Goal: Transaction & Acquisition: Purchase product/service

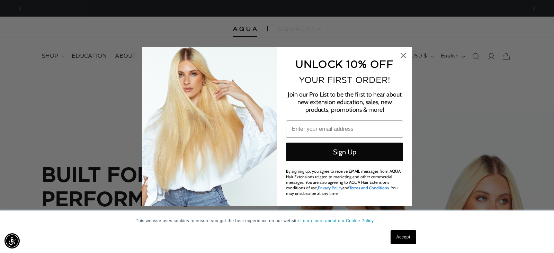
click at [403, 55] on circle "Close dialog" at bounding box center [403, 55] width 11 height 11
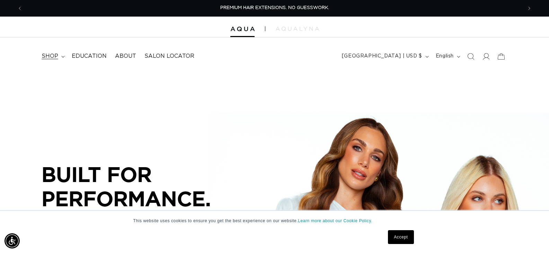
click at [54, 57] on span "shop" at bounding box center [50, 56] width 17 height 7
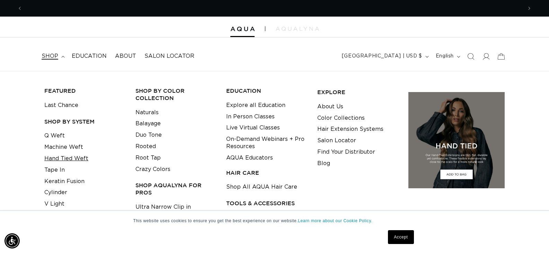
scroll to position [0, 999]
click at [64, 159] on link "Hand Tied Weft" at bounding box center [66, 158] width 44 height 11
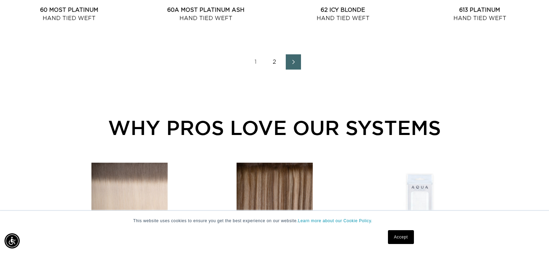
click at [273, 64] on link "2" at bounding box center [274, 61] width 15 height 15
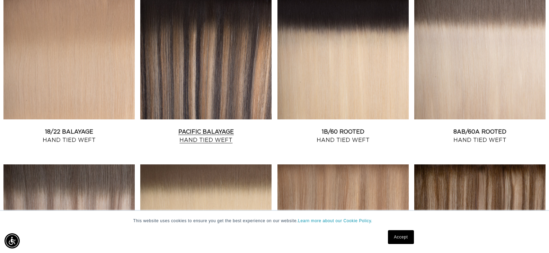
scroll to position [0, 500]
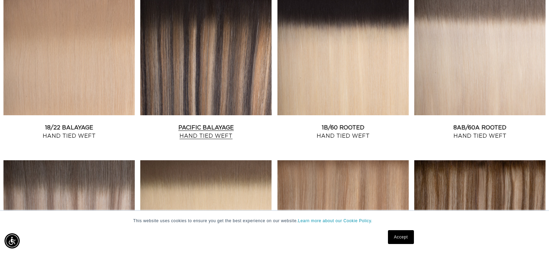
click at [243, 124] on link "Pacific Balayage Hand Tied Weft" at bounding box center [205, 132] width 131 height 17
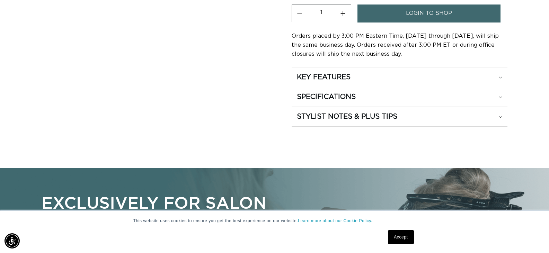
scroll to position [381, 0]
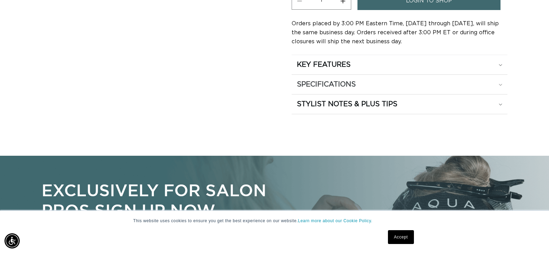
click at [499, 84] on icon at bounding box center [500, 85] width 3 height 2
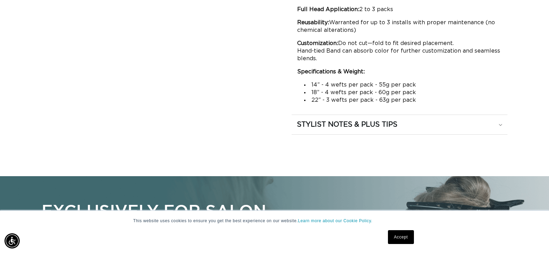
scroll to position [0, 0]
click at [497, 124] on div "STYLIST NOTES & PLUS TIPS" at bounding box center [399, 124] width 205 height 9
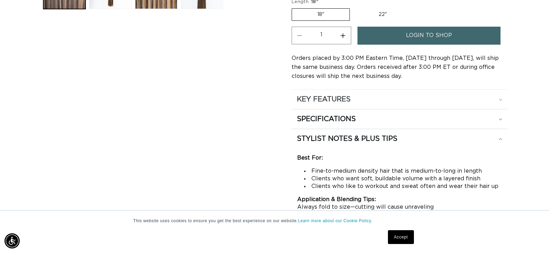
scroll to position [0, 999]
click at [505, 96] on summary "KEY FEATURES" at bounding box center [400, 99] width 216 height 19
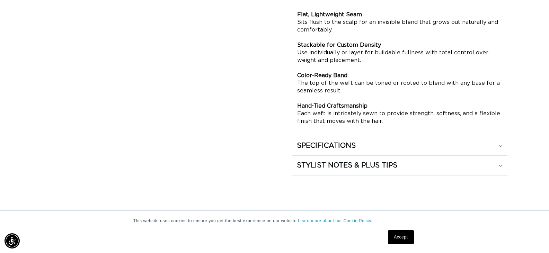
scroll to position [0, 0]
click at [500, 151] on summary "SPECIFICATIONS" at bounding box center [400, 145] width 216 height 19
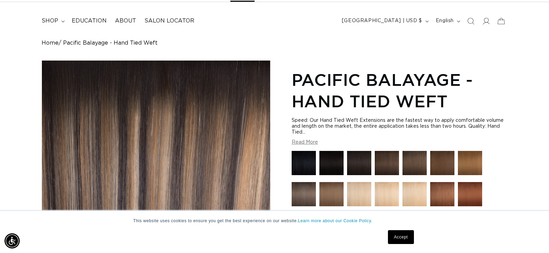
scroll to position [35, 0]
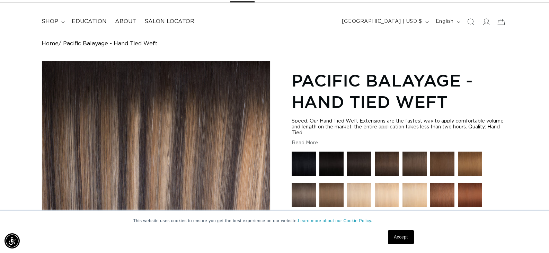
click at [310, 142] on button "Read More" at bounding box center [305, 143] width 26 height 6
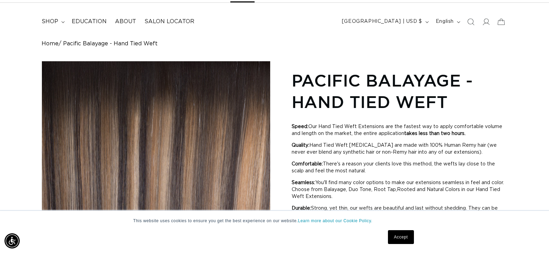
scroll to position [0, 0]
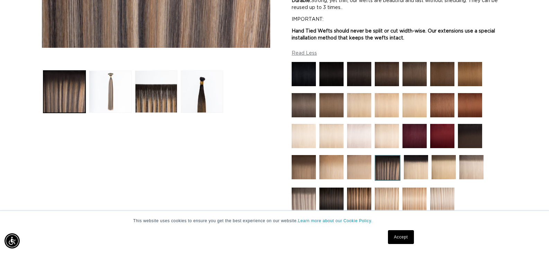
click at [115, 96] on button "Load image 2 in gallery view" at bounding box center [110, 92] width 42 height 42
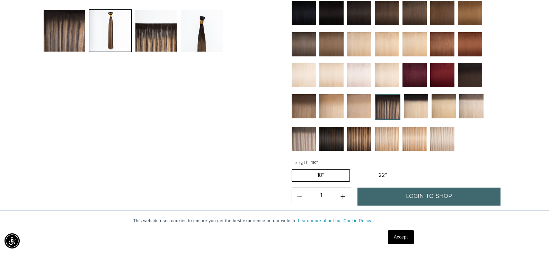
click at [362, 142] on img at bounding box center [359, 139] width 24 height 24
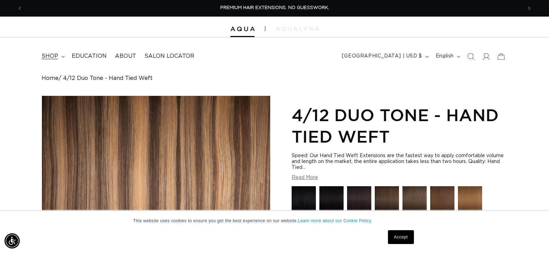
click at [62, 57] on icon at bounding box center [62, 57] width 3 height 2
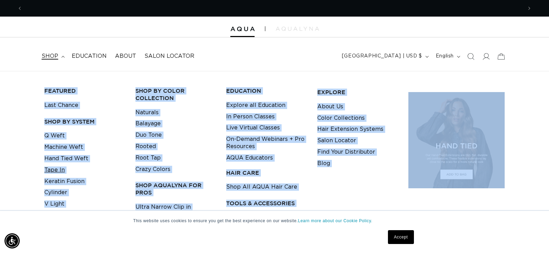
scroll to position [0, 500]
click at [66, 147] on link "Machine Weft" at bounding box center [63, 147] width 39 height 11
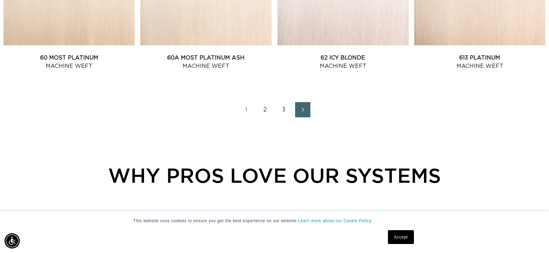
scroll to position [1108, 0]
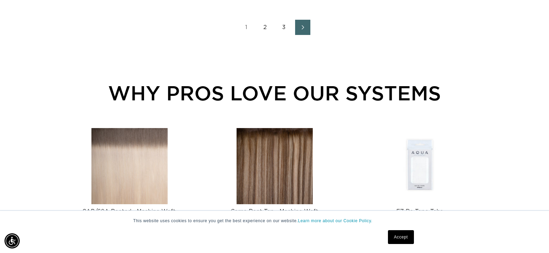
click at [285, 25] on link "3" at bounding box center [283, 27] width 15 height 15
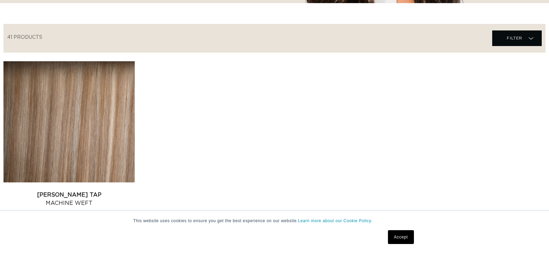
scroll to position [277, 0]
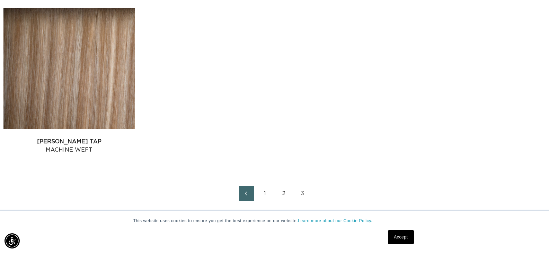
click at [281, 191] on link "2" at bounding box center [283, 193] width 15 height 15
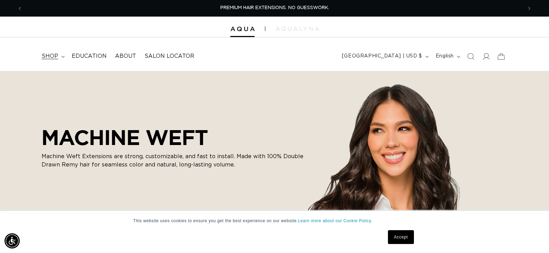
click at [61, 57] on icon at bounding box center [62, 57] width 3 height 2
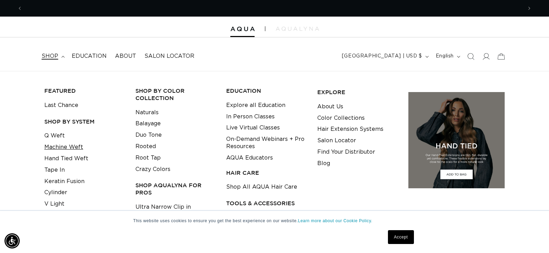
scroll to position [0, 999]
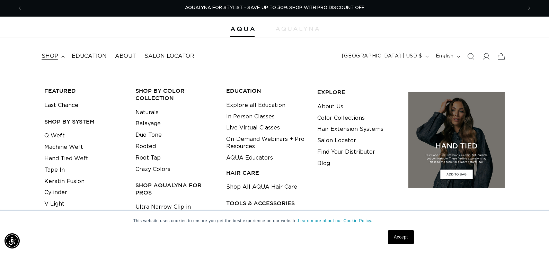
click at [61, 136] on link "Q Weft" at bounding box center [54, 135] width 20 height 11
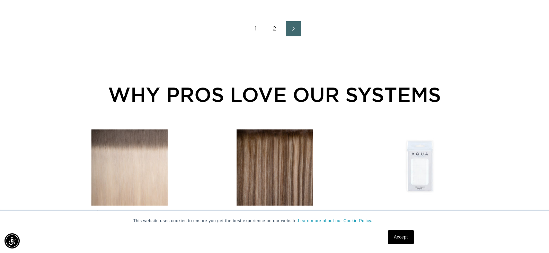
scroll to position [1004, 0]
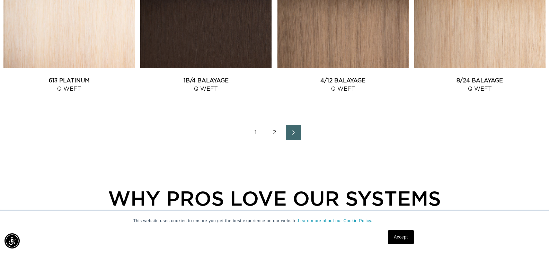
click at [273, 131] on link "2" at bounding box center [274, 132] width 15 height 15
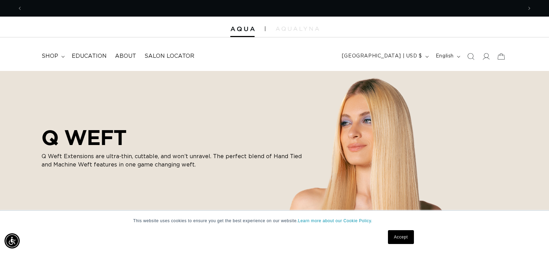
scroll to position [0, 999]
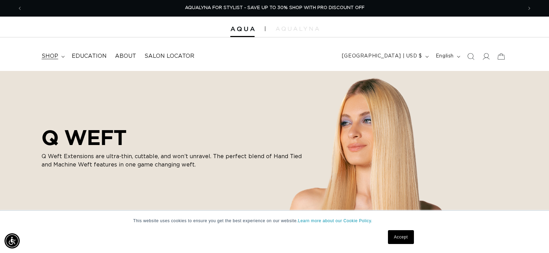
click at [55, 58] on span "shop" at bounding box center [50, 56] width 17 height 7
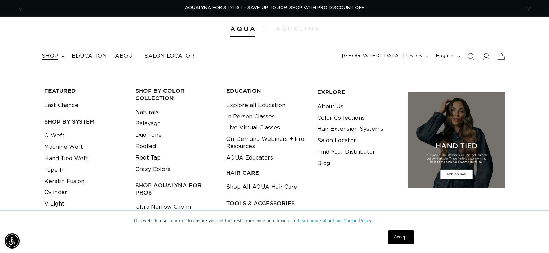
click at [70, 160] on link "Hand Tied Weft" at bounding box center [66, 158] width 44 height 11
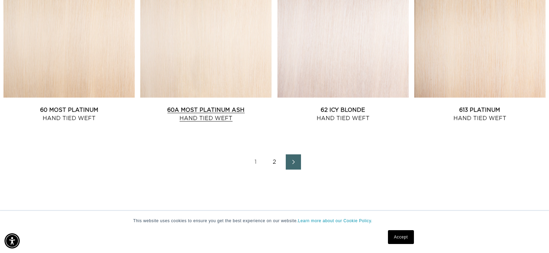
scroll to position [970, 0]
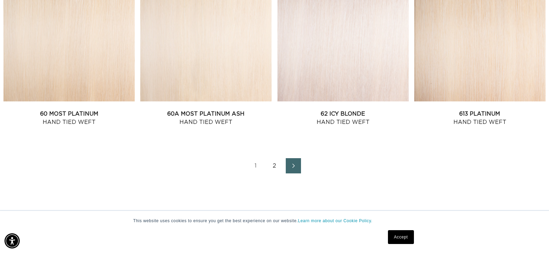
click at [273, 167] on link "2" at bounding box center [274, 165] width 15 height 15
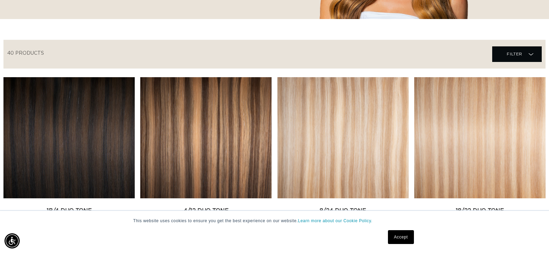
scroll to position [0, 500]
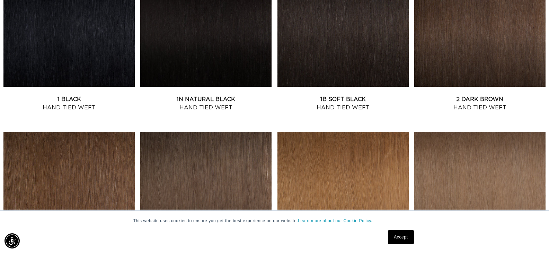
scroll to position [242, 0]
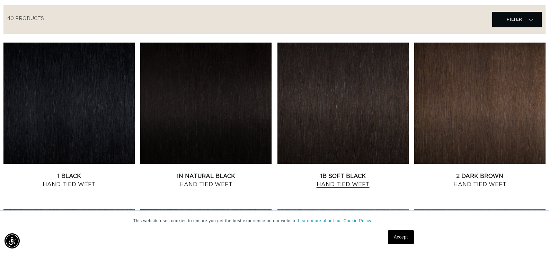
click at [324, 172] on link "1B Soft Black Hand Tied Weft" at bounding box center [342, 180] width 131 height 17
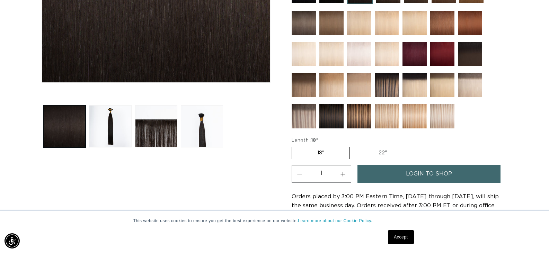
scroll to position [0, 999]
click at [375, 150] on label "22" Variant sold out or unavailable" at bounding box center [382, 153] width 59 height 12
click at [354, 146] on input "22" Variant sold out or unavailable" at bounding box center [353, 145] width 0 height 0
radio input "true"
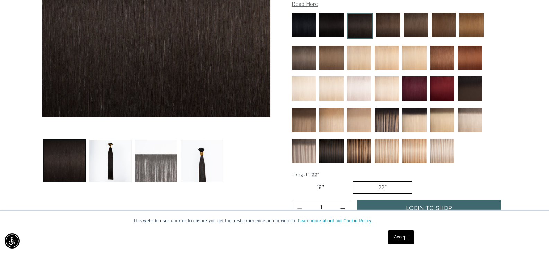
scroll to position [0, 500]
click at [164, 172] on button "Load image 3 in gallery view" at bounding box center [156, 161] width 42 height 42
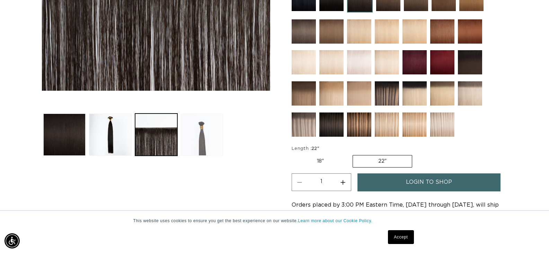
scroll to position [0, 0]
click at [218, 137] on button "Load image 4 in gallery view" at bounding box center [202, 135] width 42 height 42
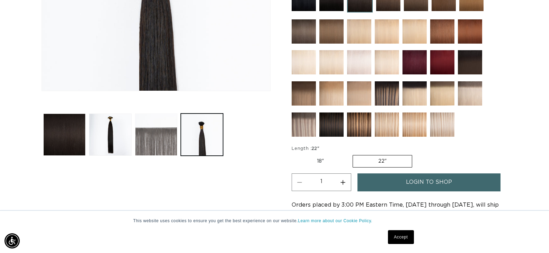
scroll to position [0, 500]
click at [153, 142] on button "Load image 3 in gallery view" at bounding box center [156, 135] width 42 height 42
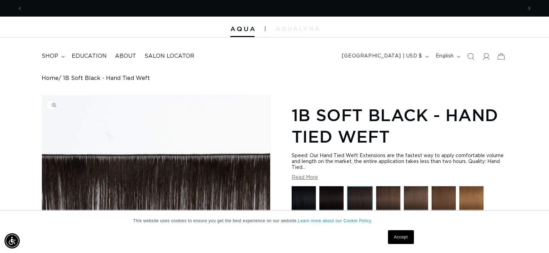
scroll to position [0, 999]
